Goal: Task Accomplishment & Management: Manage account settings

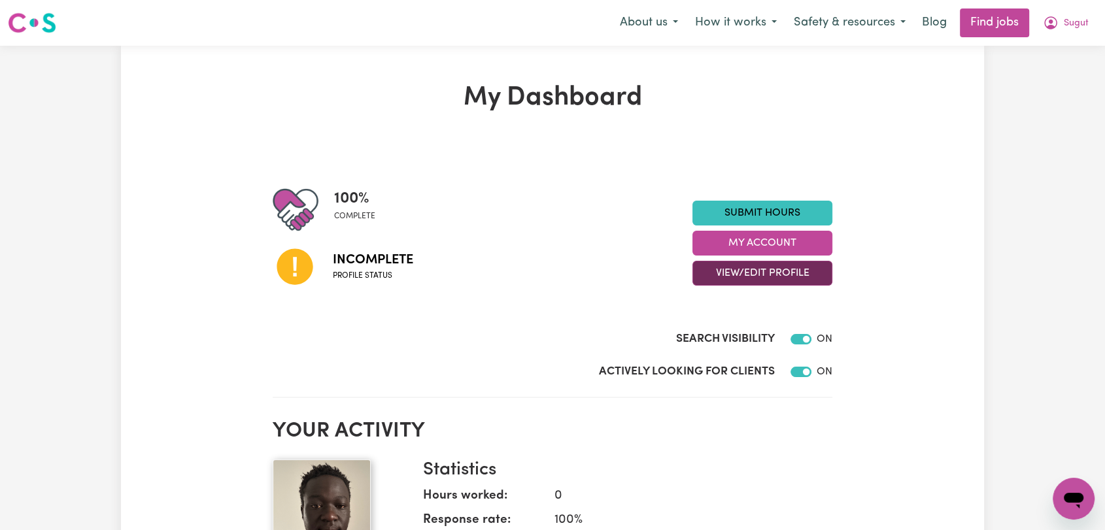
click at [761, 272] on button "View/Edit Profile" at bounding box center [762, 273] width 140 height 25
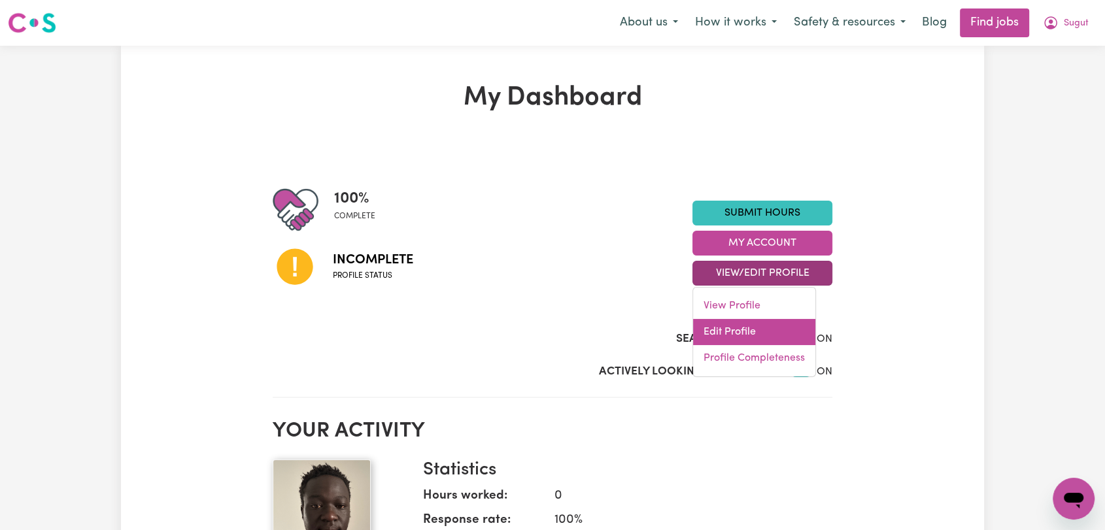
click at [769, 326] on link "Edit Profile" at bounding box center [754, 332] width 122 height 26
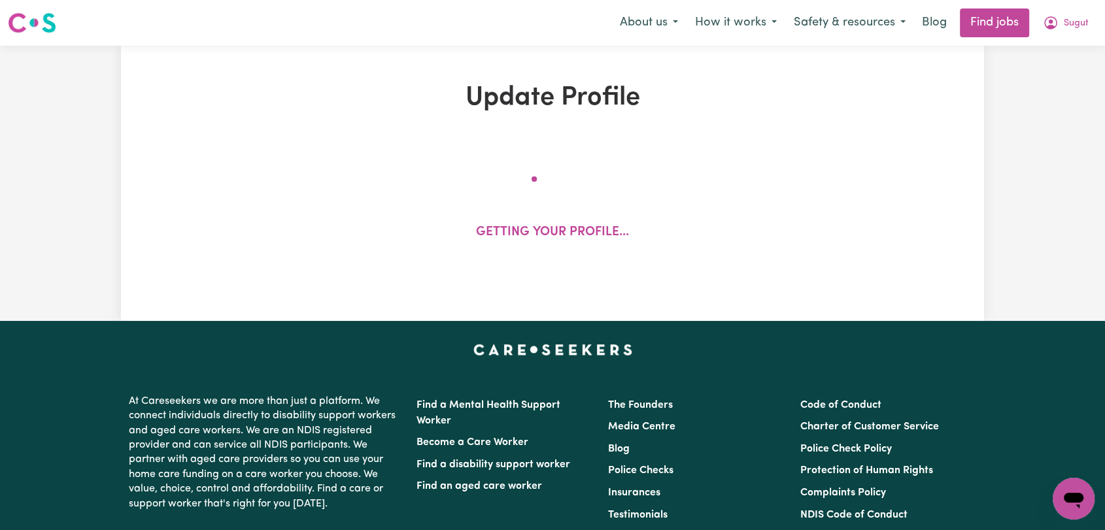
select select "[DEMOGRAPHIC_DATA]"
select select "Student Visa"
select select "Studying a healthcare related degree or qualification"
select select "38"
select select "40"
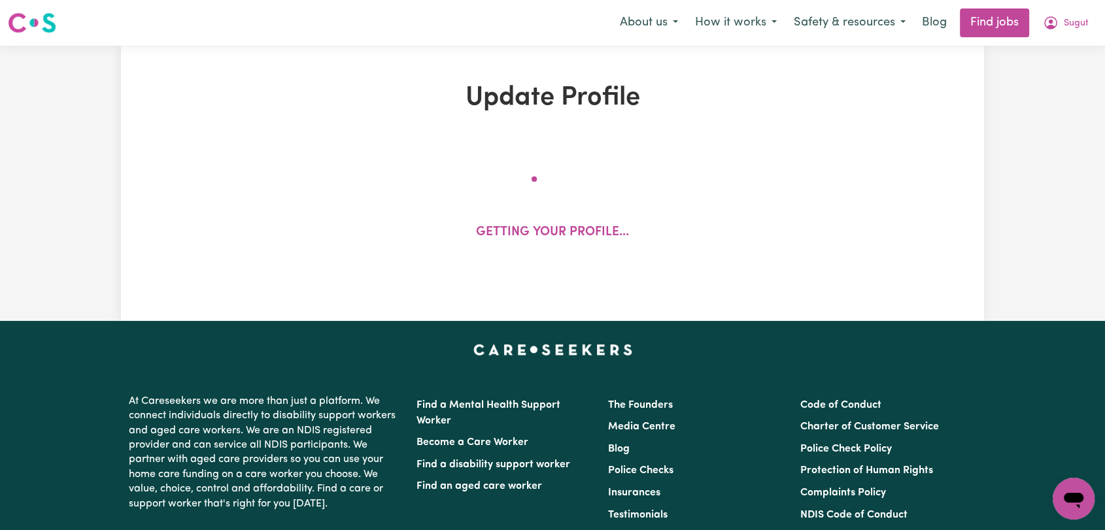
select select "50"
select select "80"
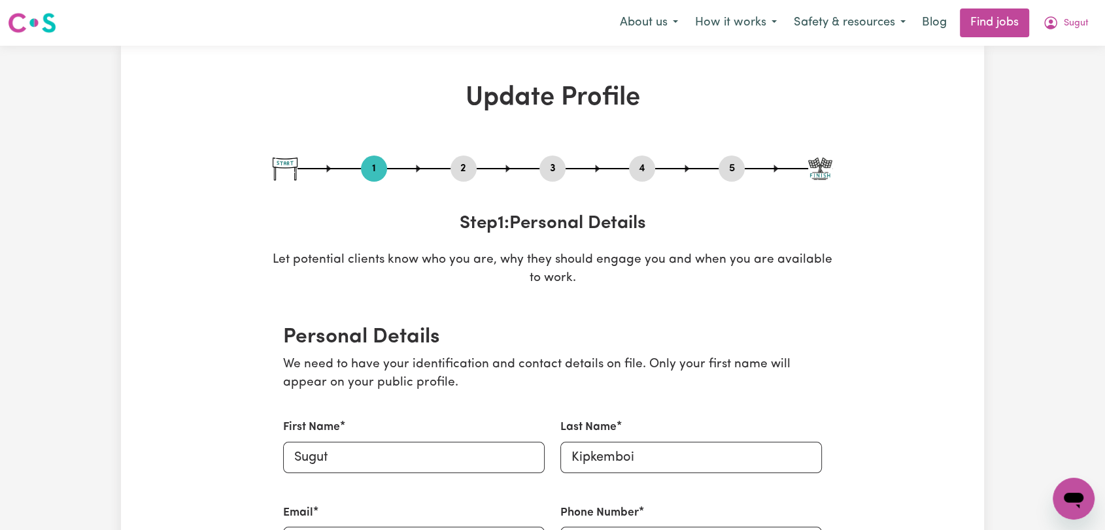
click at [471, 168] on button "2" at bounding box center [464, 168] width 26 height 17
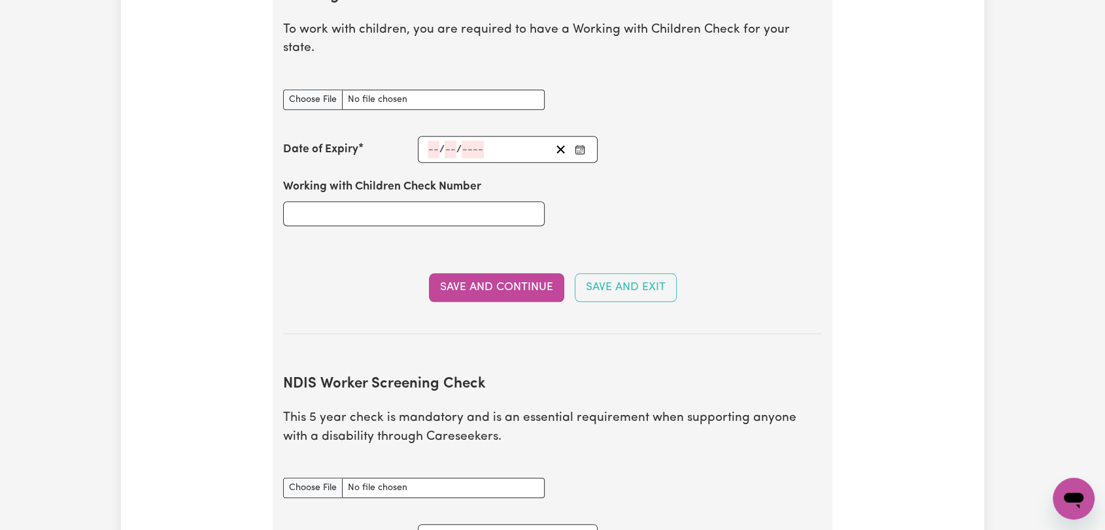
scroll to position [1598, 0]
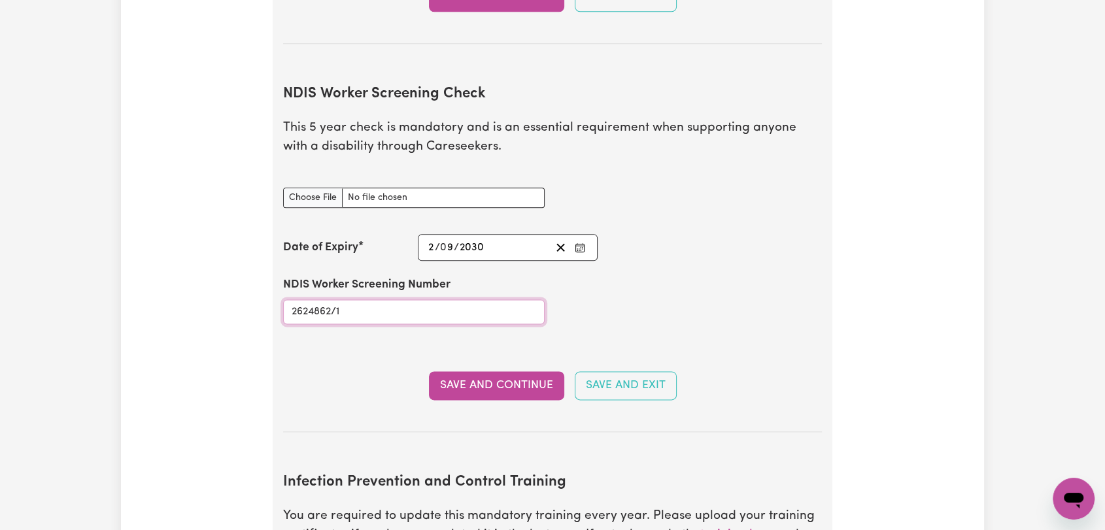
click at [315, 299] on input "2624862/1" at bounding box center [414, 311] width 262 height 25
type input "45923562"
click at [307, 188] on input "NDIS Worker Screening Check document" at bounding box center [414, 198] width 262 height 20
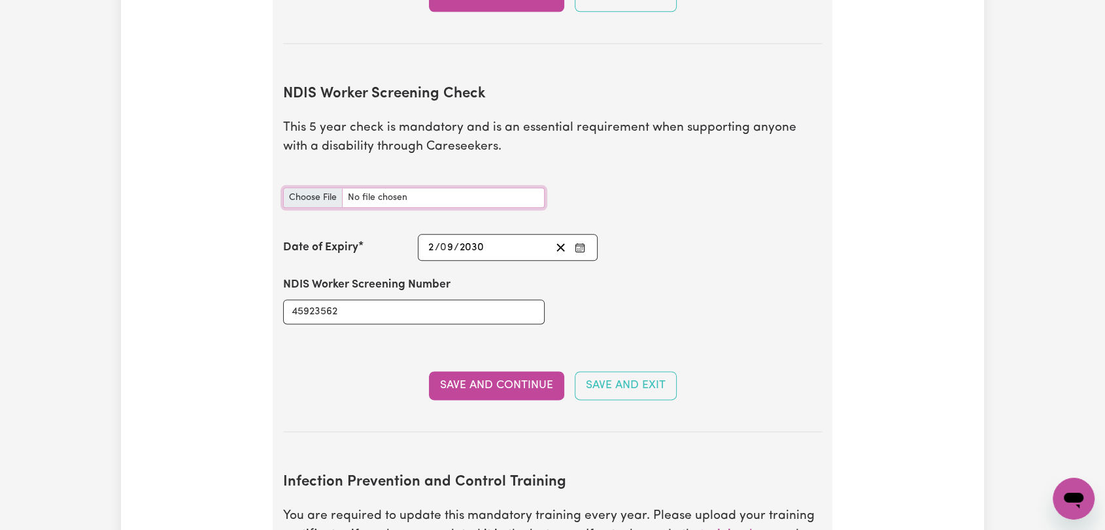
type input "C:\fakepath\[PERSON_NAME] - NDIS CARD -03SEP30--.pdf"
click at [576, 246] on icon "Enter the Date of Expiry of your NDIS Worker Screening Check" at bounding box center [579, 246] width 9 height 0
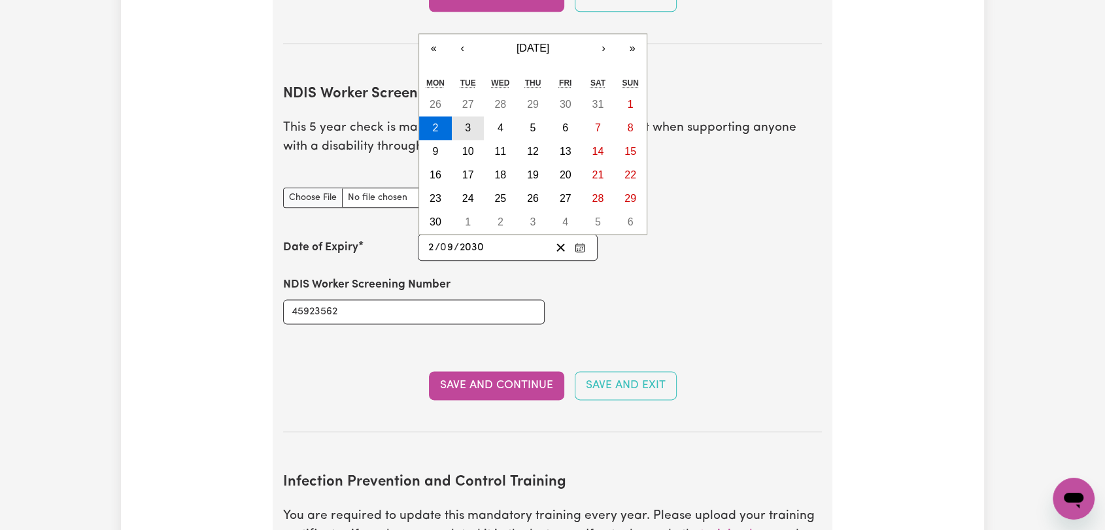
click at [466, 122] on abbr "3" at bounding box center [468, 127] width 6 height 11
type input "[DATE]"
type input "3"
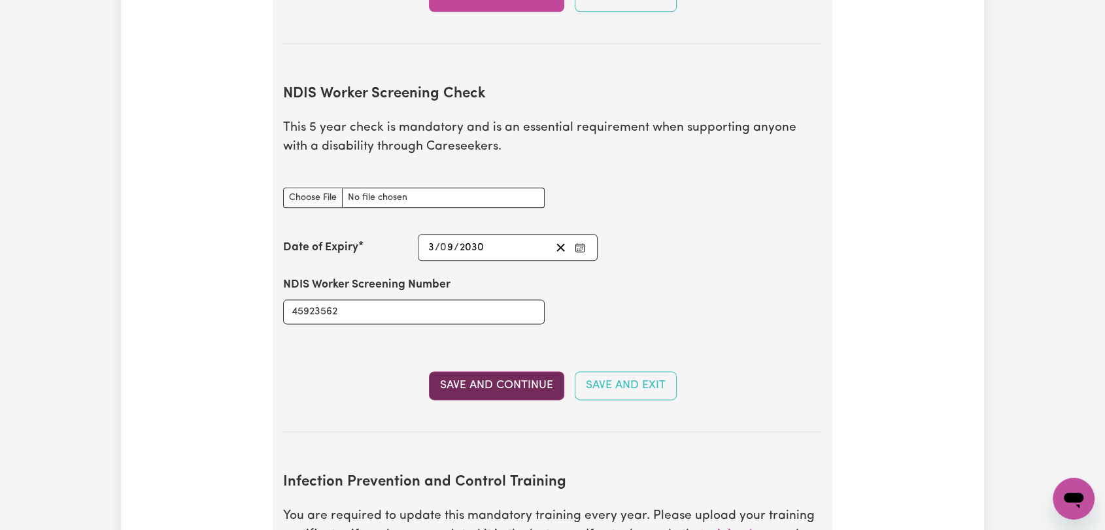
click at [481, 371] on button "Save and Continue" at bounding box center [496, 385] width 135 height 29
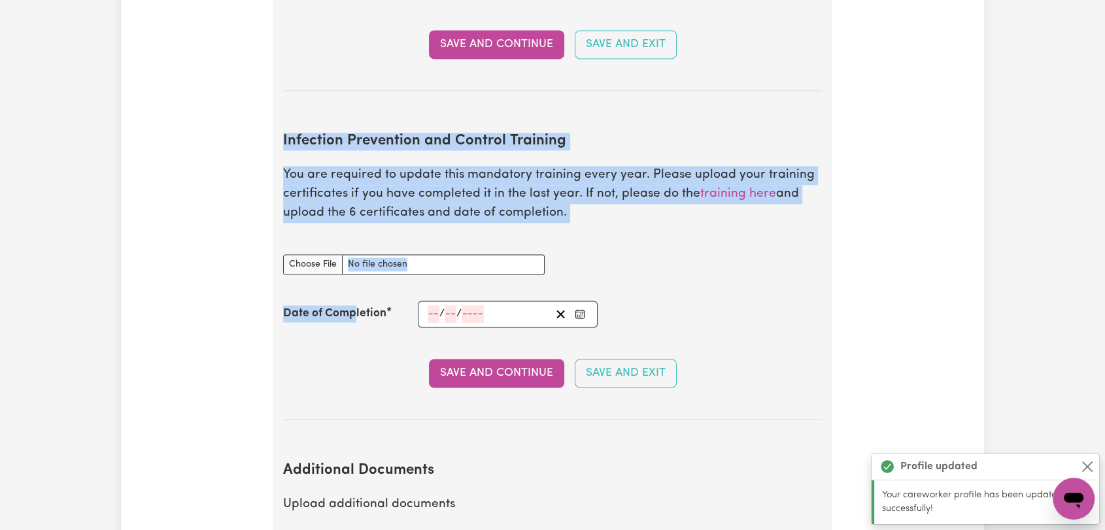
drag, startPoint x: 357, startPoint y: 292, endPoint x: 359, endPoint y: 285, distance: 6.8
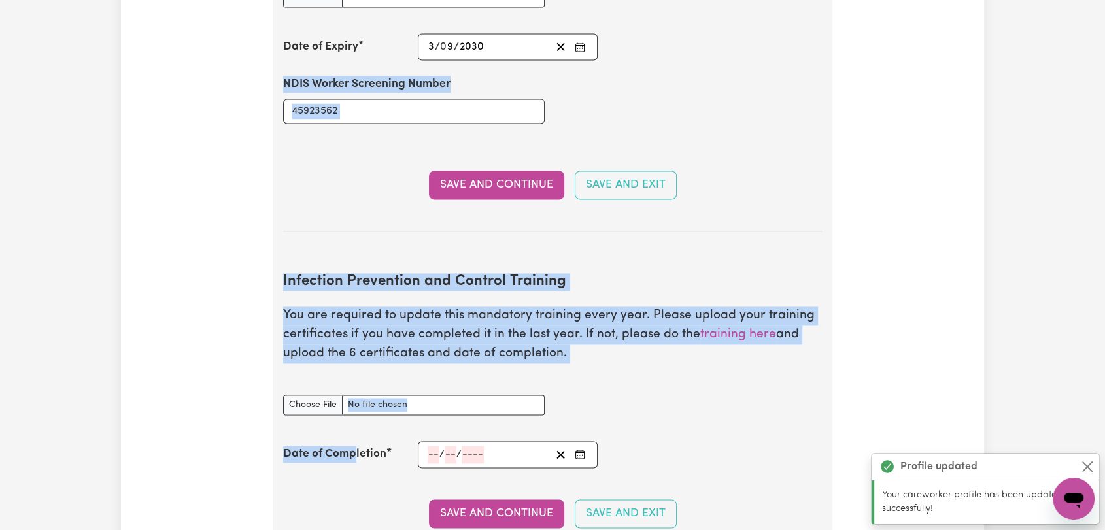
scroll to position [1740, 0]
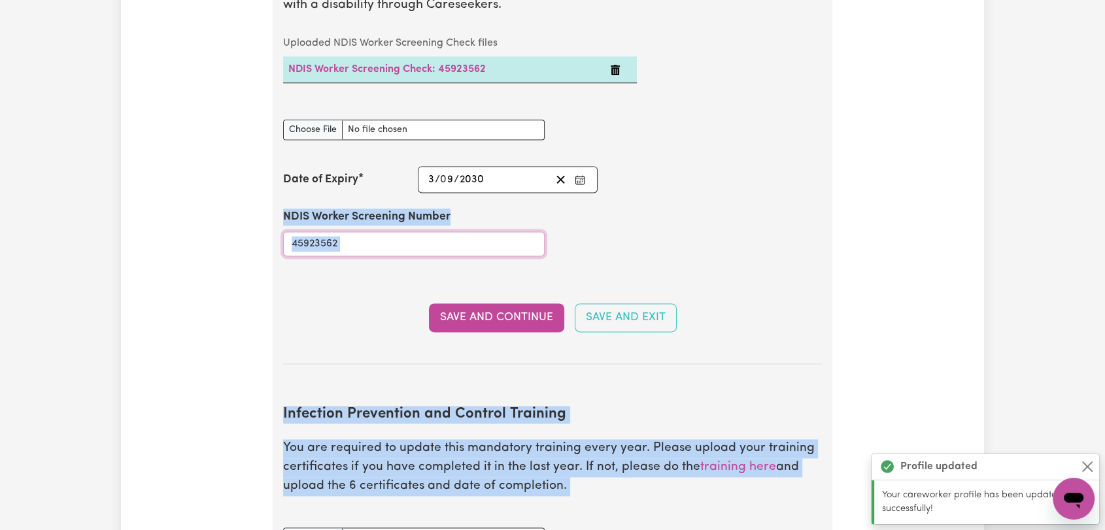
click at [332, 231] on input "45923562" at bounding box center [414, 243] width 262 height 25
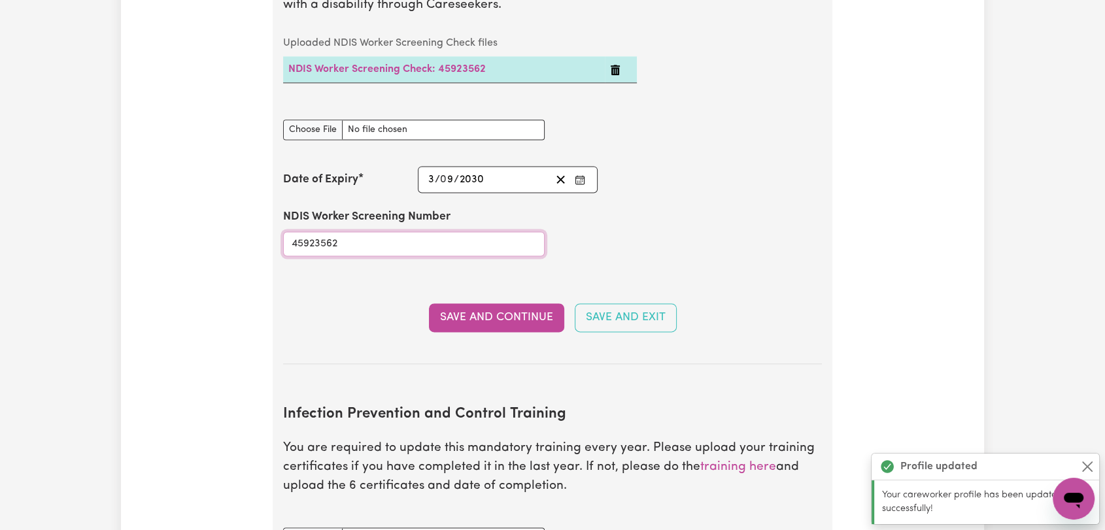
click at [332, 231] on input "45923562" at bounding box center [414, 243] width 262 height 25
